Goal: Task Accomplishment & Management: Manage account settings

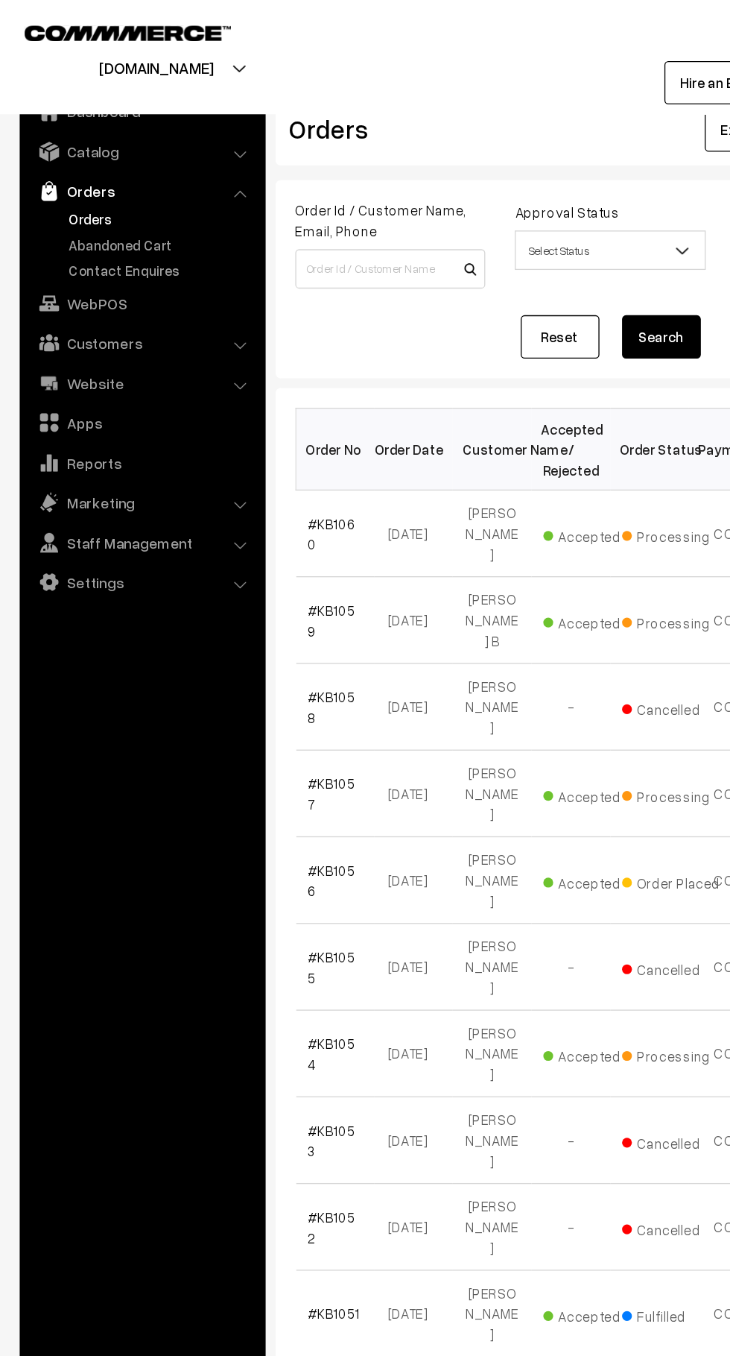
click at [133, 180] on link "Abandoned Cart" at bounding box center [122, 185] width 148 height 16
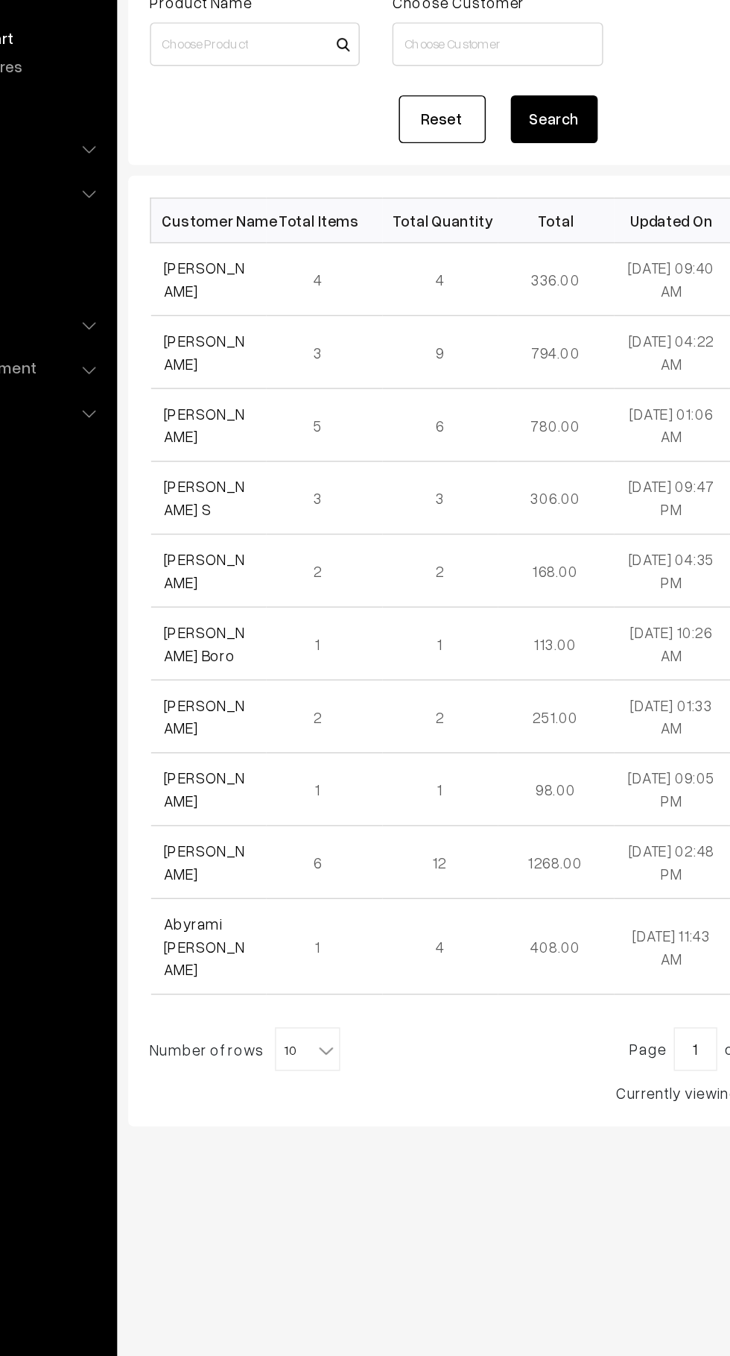
click at [264, 458] on link "[PERSON_NAME]" at bounding box center [261, 450] width 56 height 28
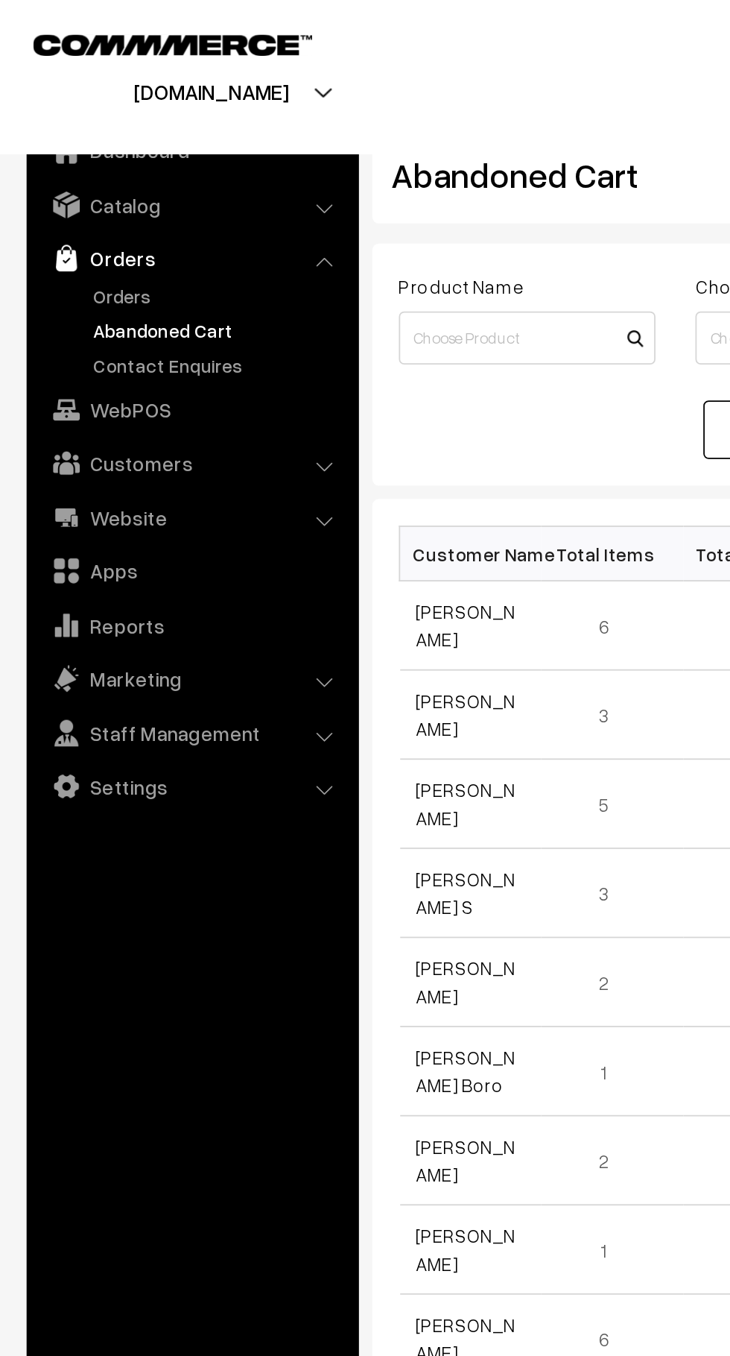
click at [89, 173] on link "Orders" at bounding box center [122, 166] width 148 height 16
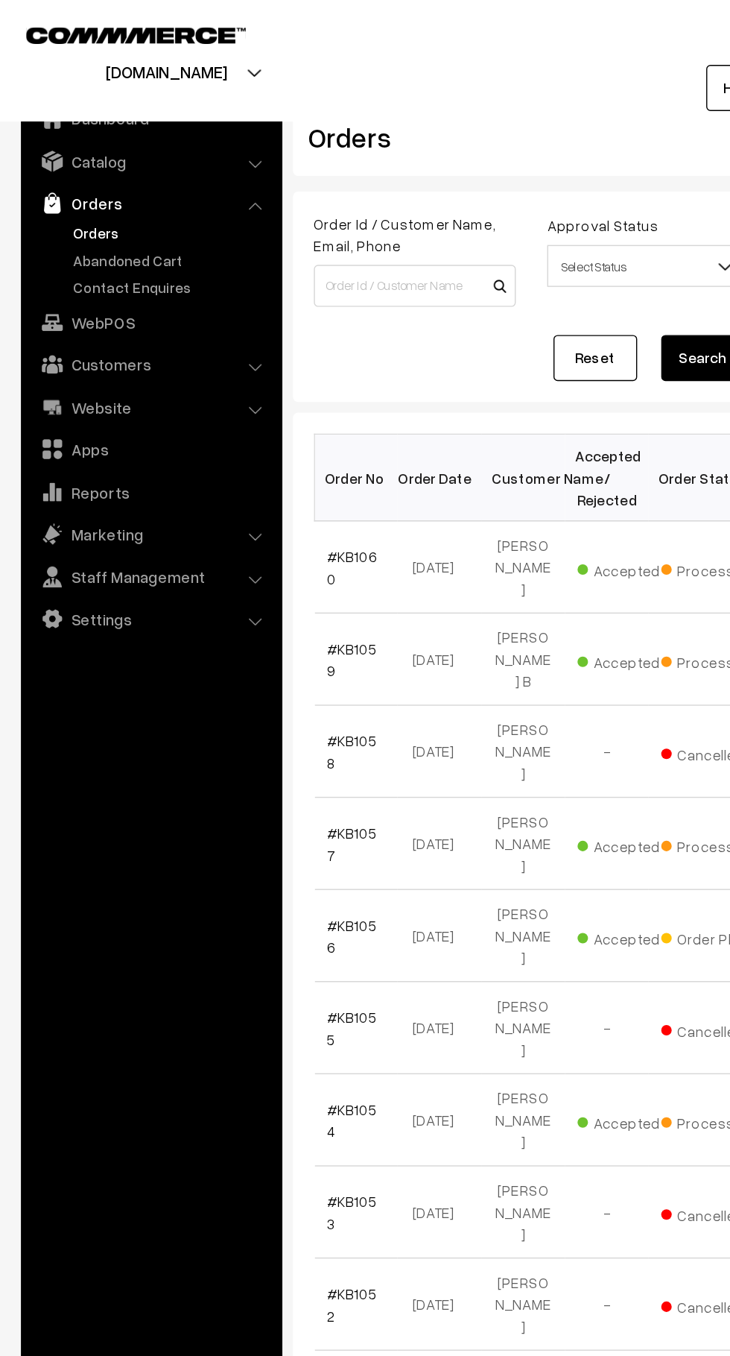
click at [78, 186] on link "Abandoned Cart" at bounding box center [122, 185] width 148 height 16
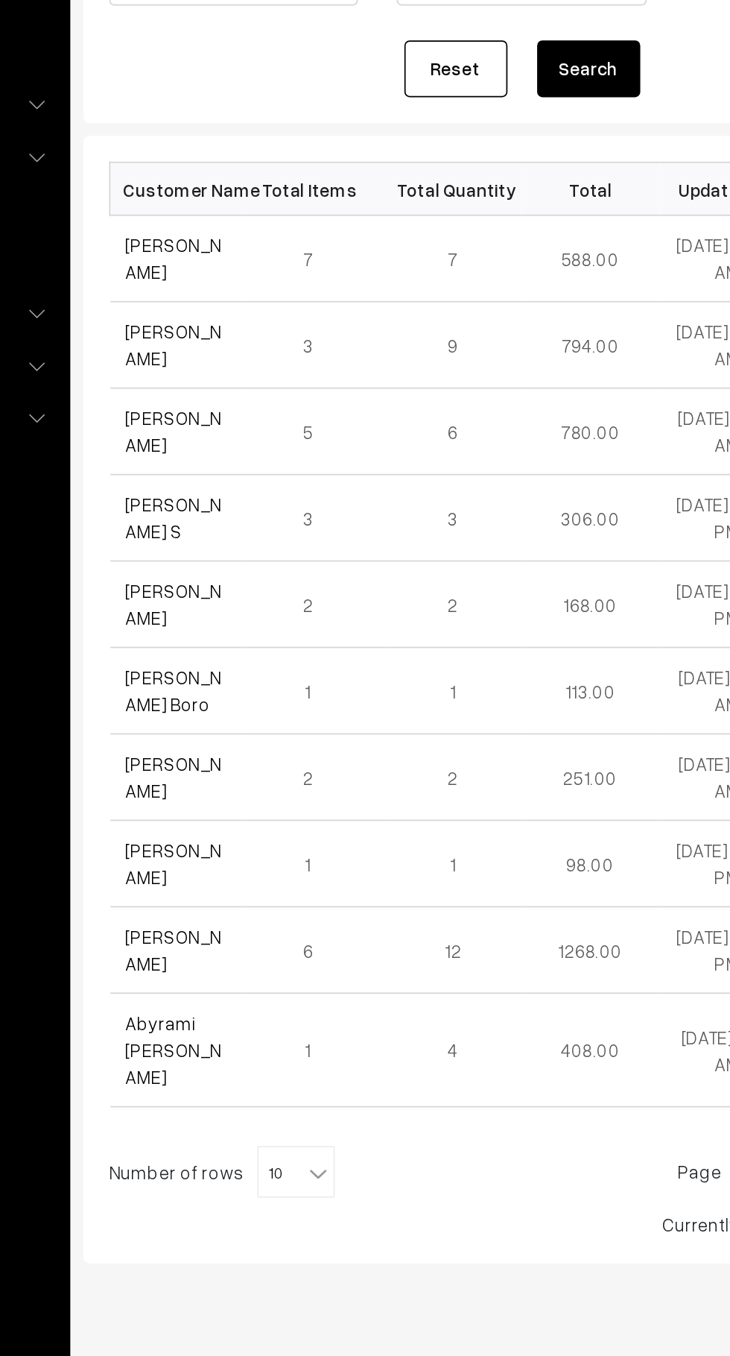
click at [239, 350] on link "[PERSON_NAME]" at bounding box center [261, 350] width 56 height 28
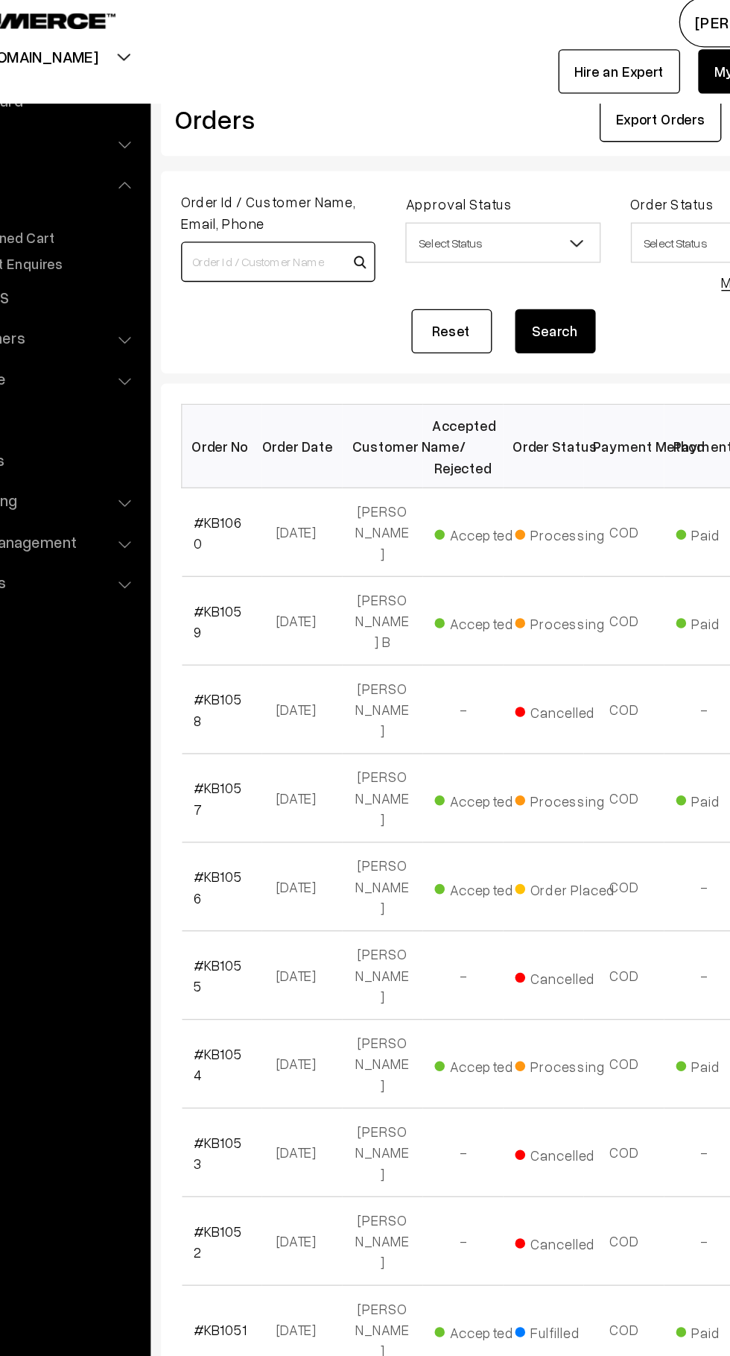
click at [249, 192] on input at bounding box center [296, 204] width 144 height 30
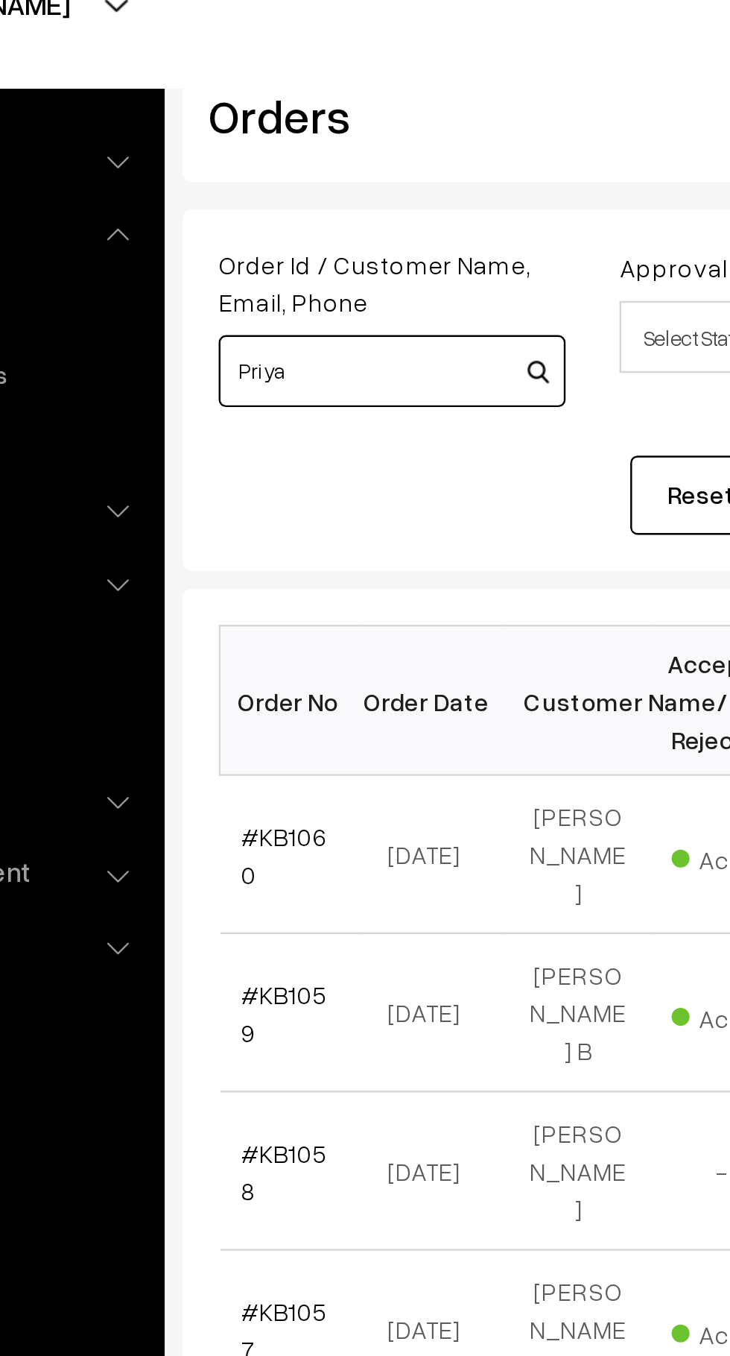
type input "Priya"
click at [471, 239] on button "Search" at bounding box center [501, 255] width 60 height 33
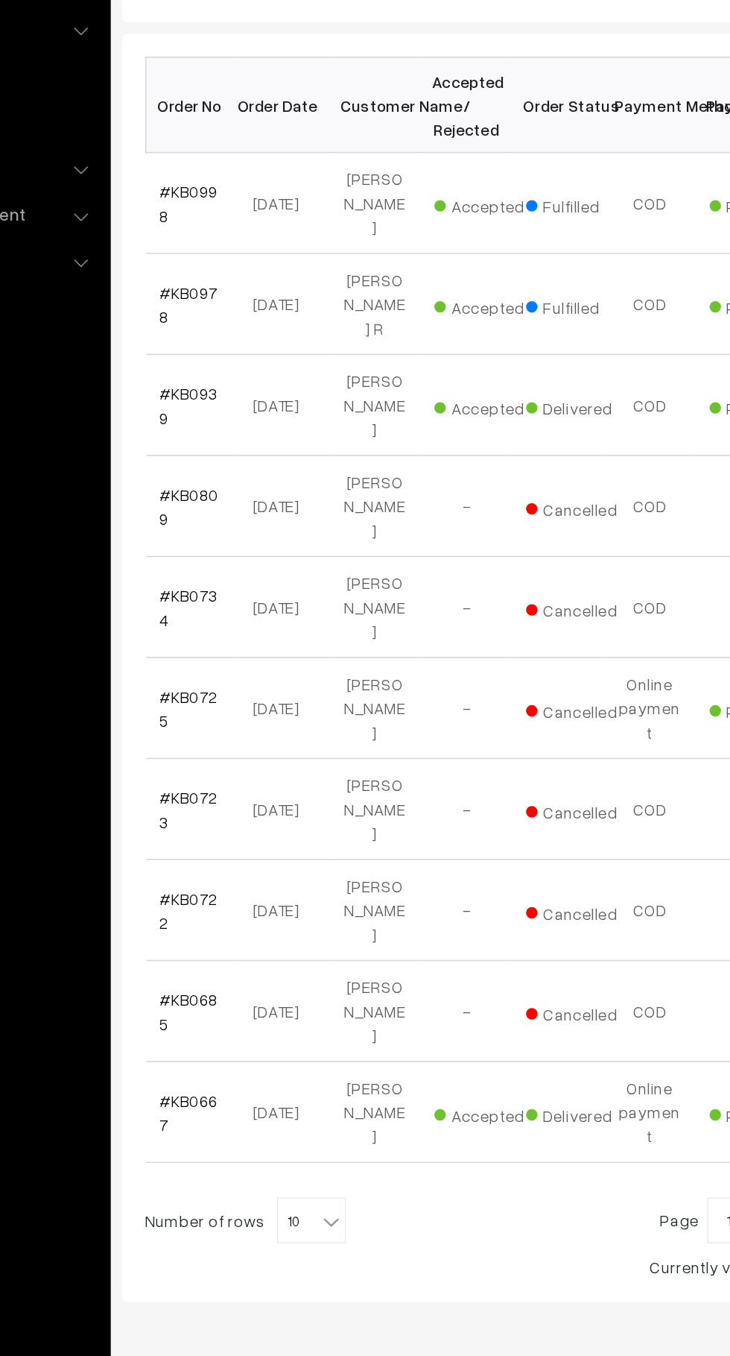
click at [239, 396] on link "#KB0998" at bounding box center [252, 404] width 38 height 28
click at [330, 1050] on span "10" at bounding box center [331, 1065] width 43 height 30
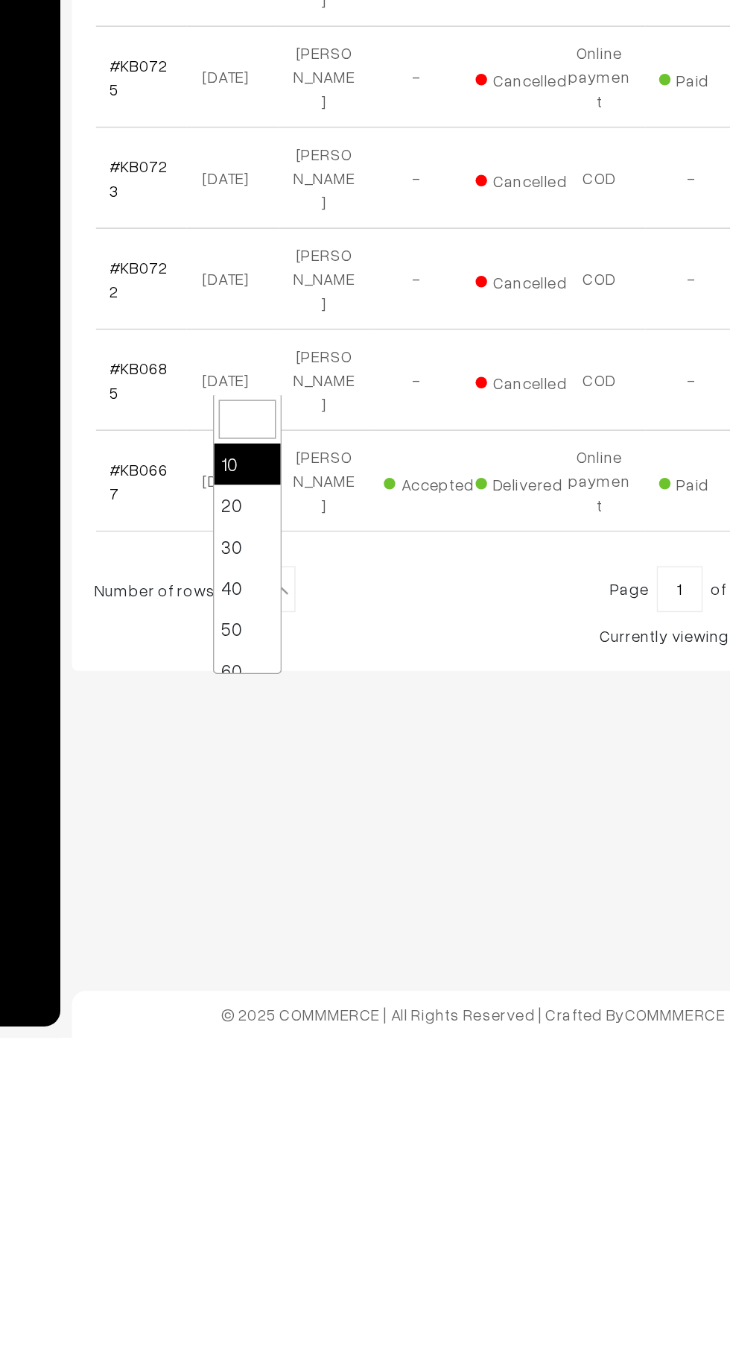
select select "50"
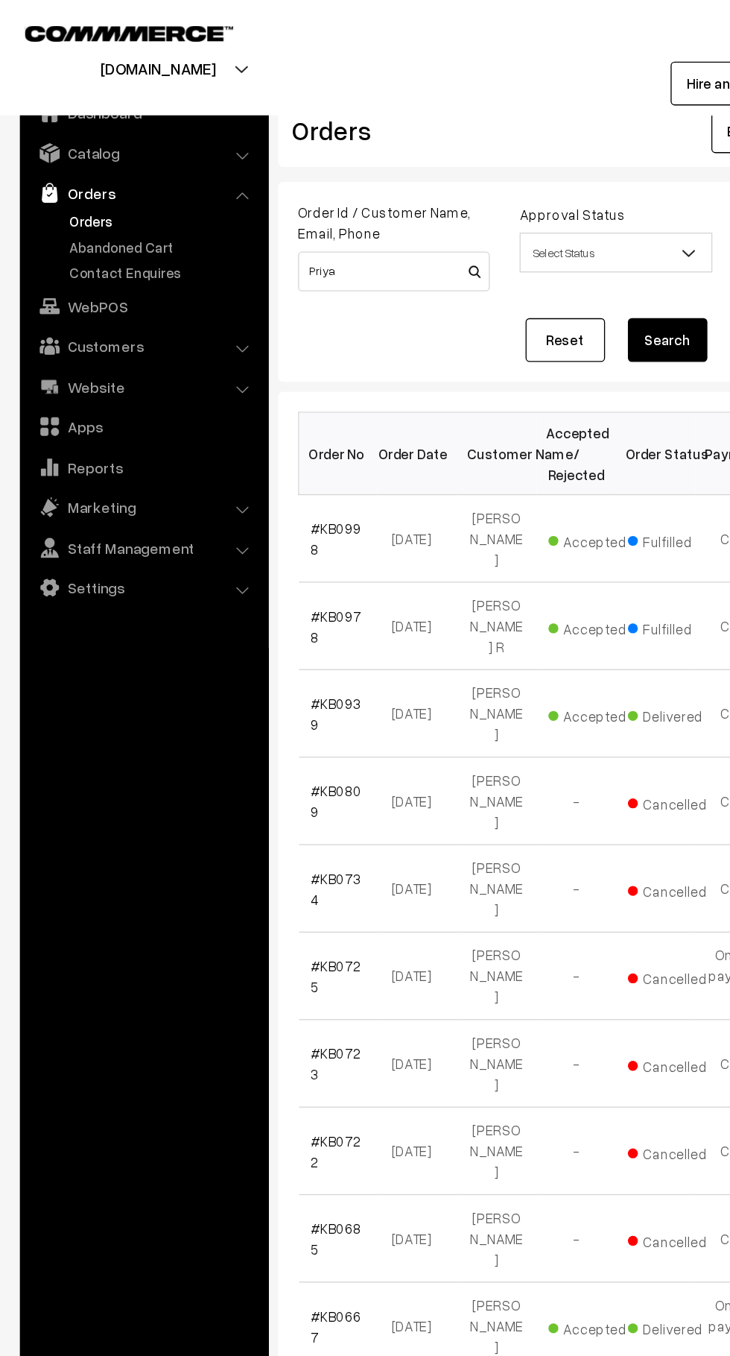
click at [88, 165] on link "Orders" at bounding box center [122, 166] width 148 height 16
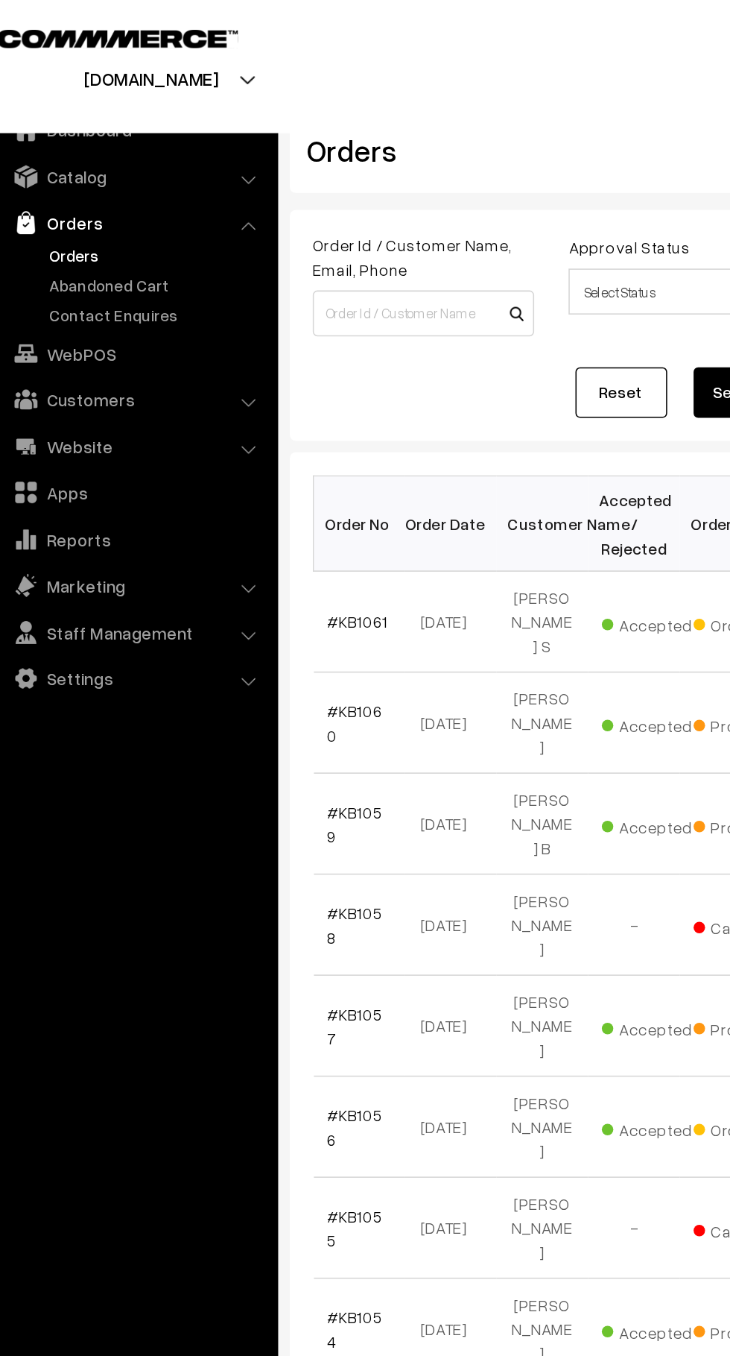
click at [120, 186] on link "Abandoned Cart" at bounding box center [122, 185] width 148 height 16
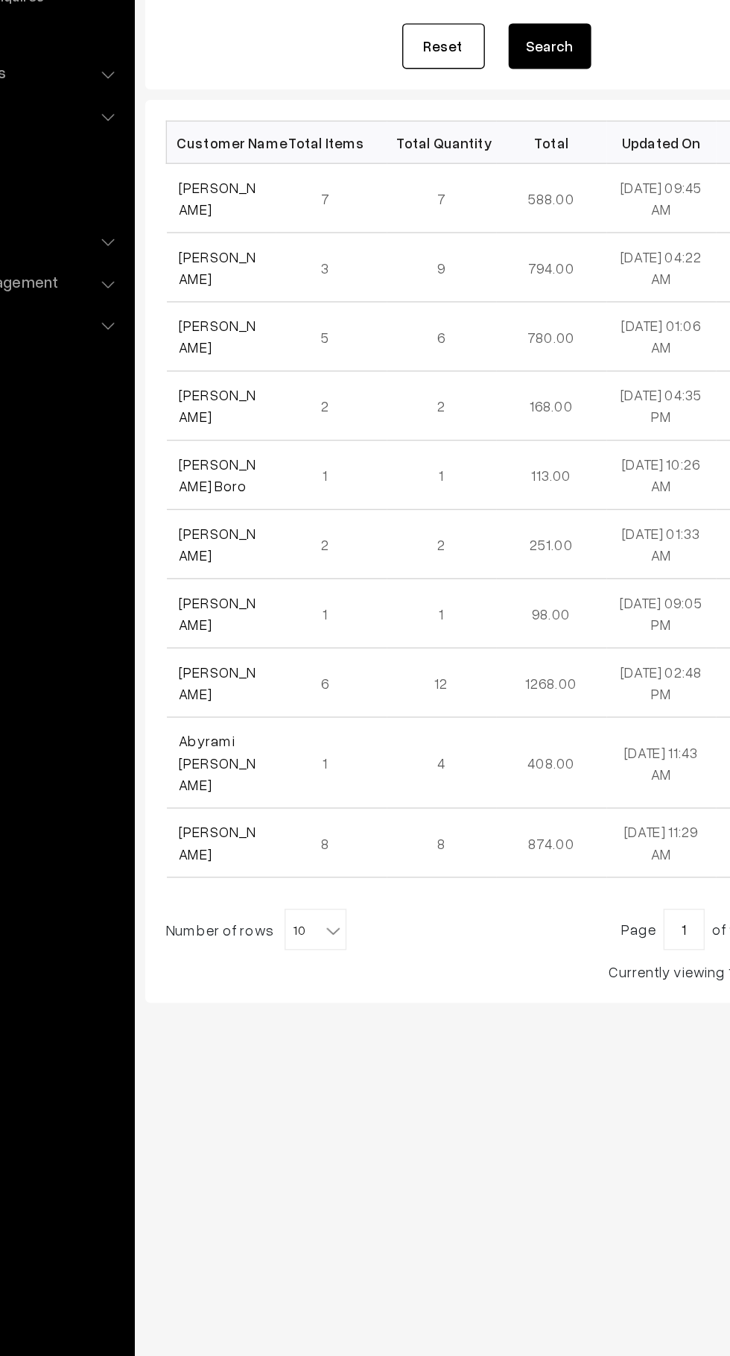
click at [259, 400] on link "[PERSON_NAME]" at bounding box center [261, 400] width 56 height 28
